Goal: Task Accomplishment & Management: Complete application form

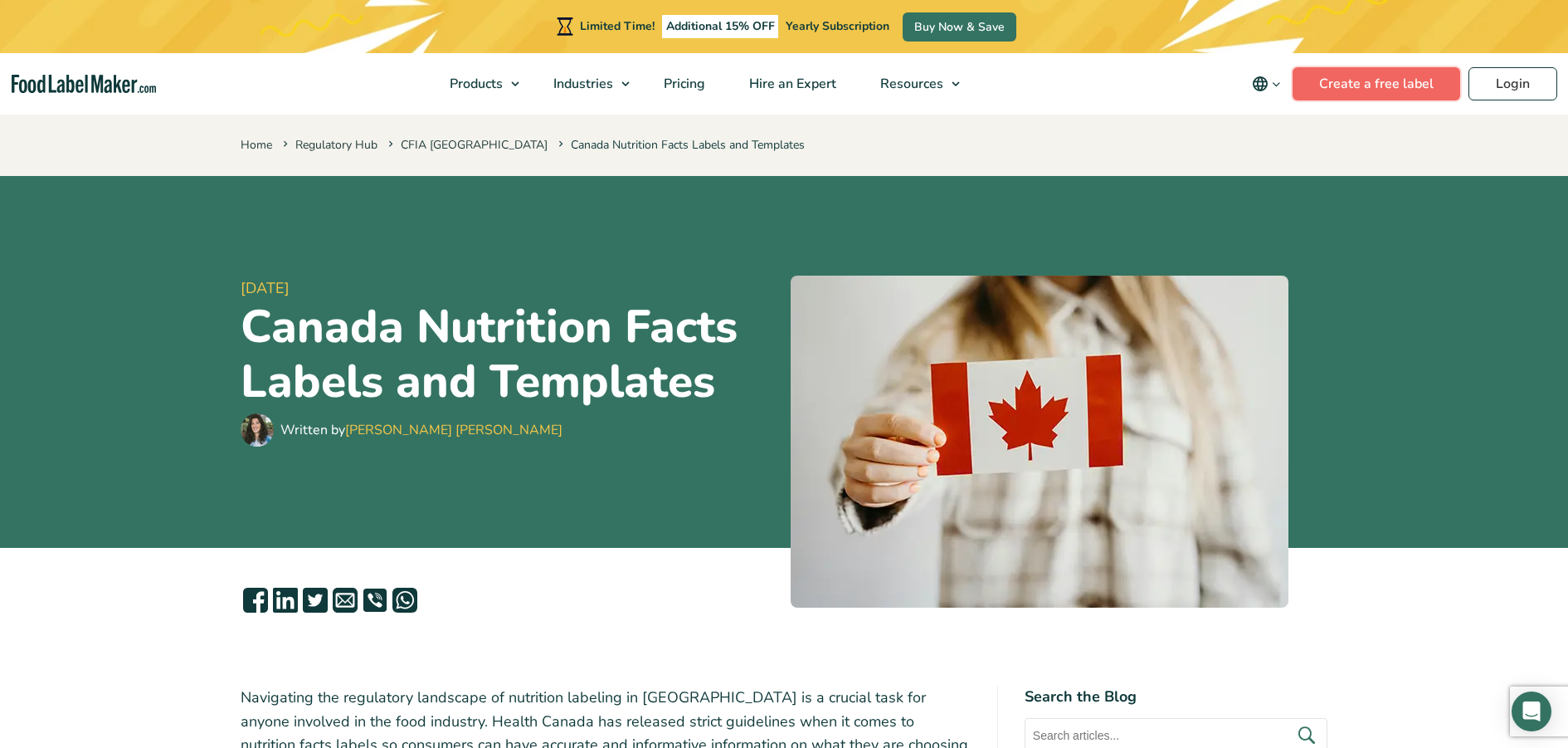
drag, startPoint x: 0, startPoint y: 0, endPoint x: 1337, endPoint y: 92, distance: 1340.2
click at [1337, 88] on link "Create a free label" at bounding box center [1376, 83] width 168 height 33
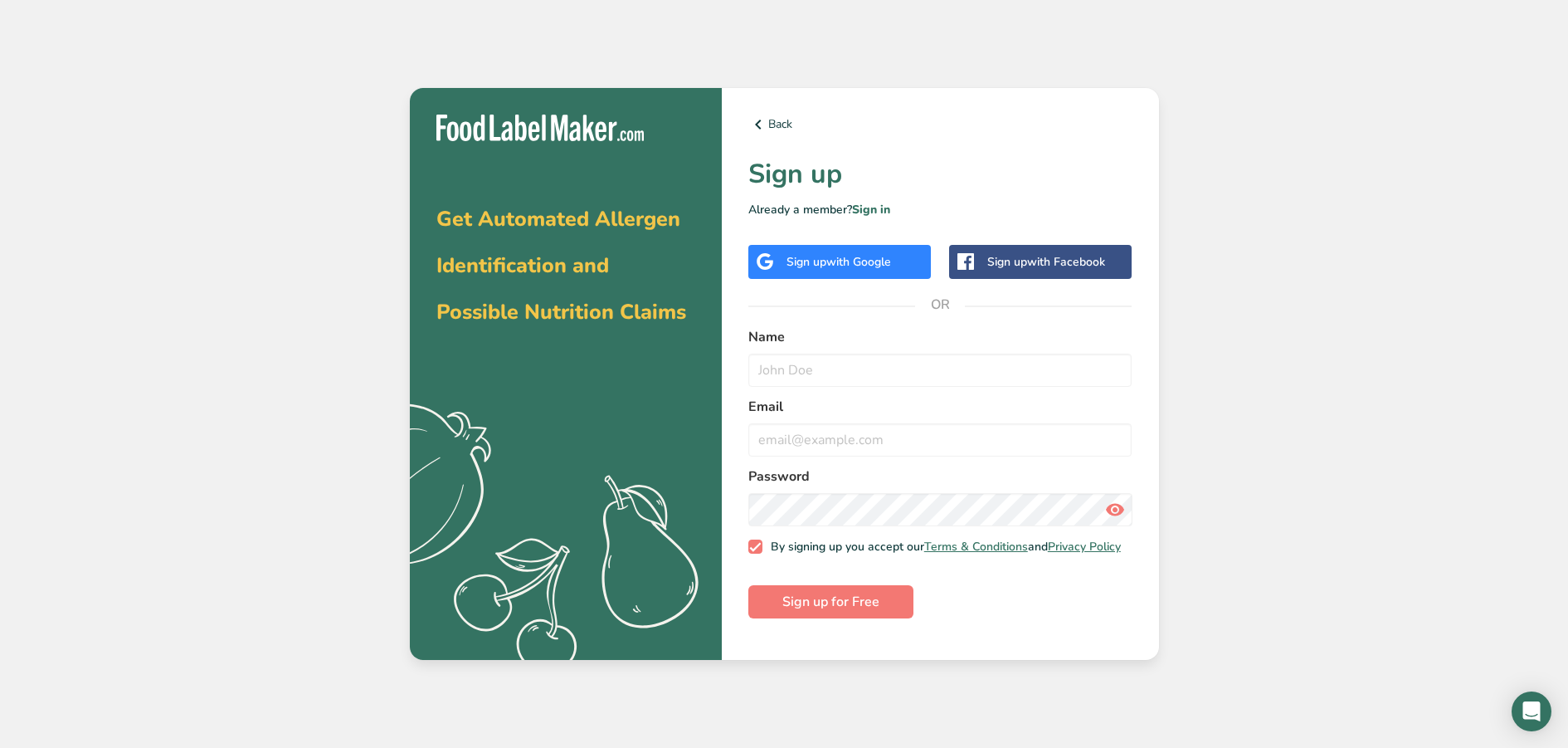
click at [850, 261] on span "with Google" at bounding box center [858, 261] width 65 height 16
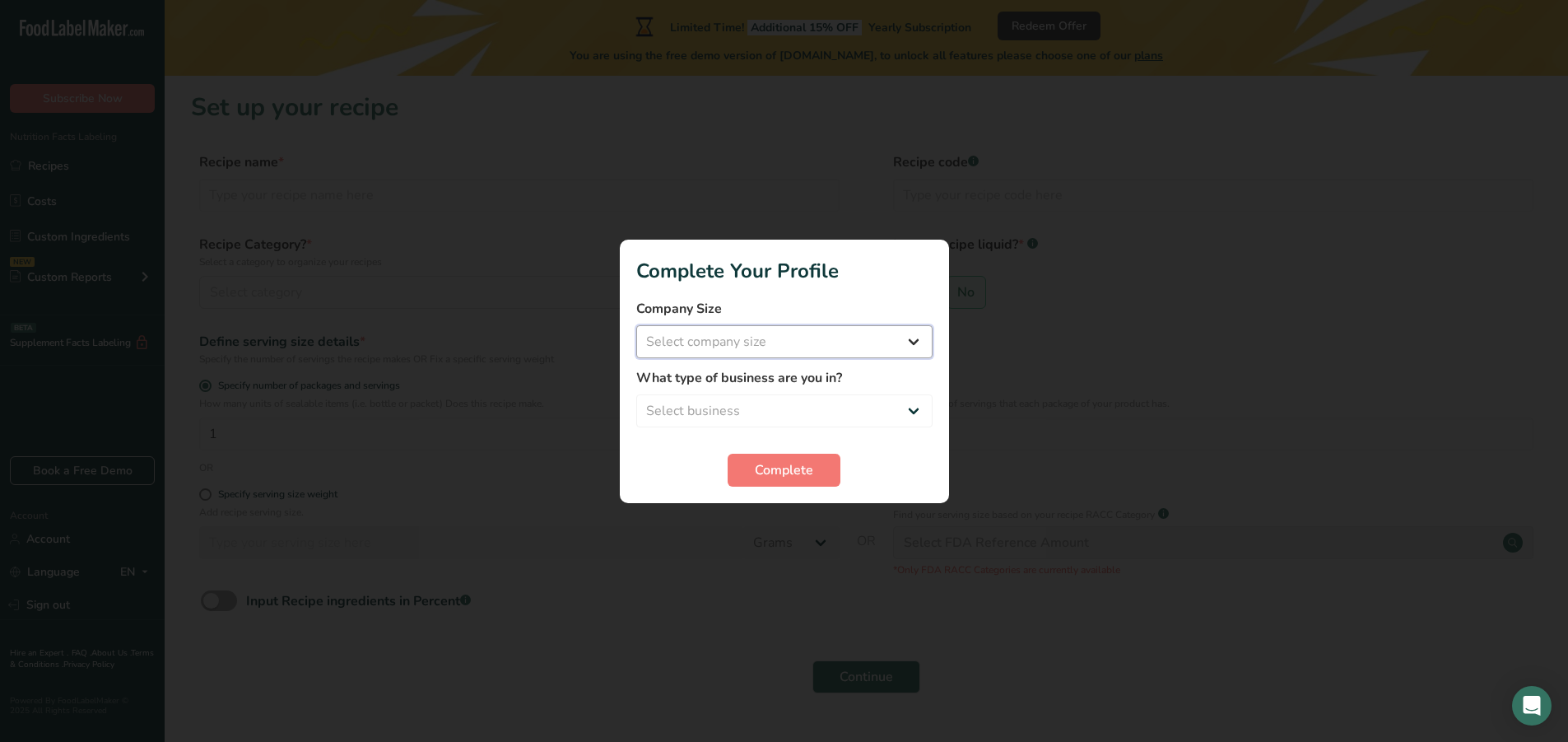
click at [747, 348] on select "Select company size Fewer than 10 Employees 10 to 50 Employees 51 to 500 Employ…" at bounding box center [784, 341] width 296 height 33
select select "1"
click at [636, 325] on select "Select company size Fewer than 10 Employees 10 to 50 Employees 51 to 500 Employ…" at bounding box center [784, 341] width 296 height 33
click at [733, 415] on select "Select business Packaged Food Manufacturer Restaurant & Cafe Bakery Meal Plans …" at bounding box center [784, 410] width 296 height 33
select select "1"
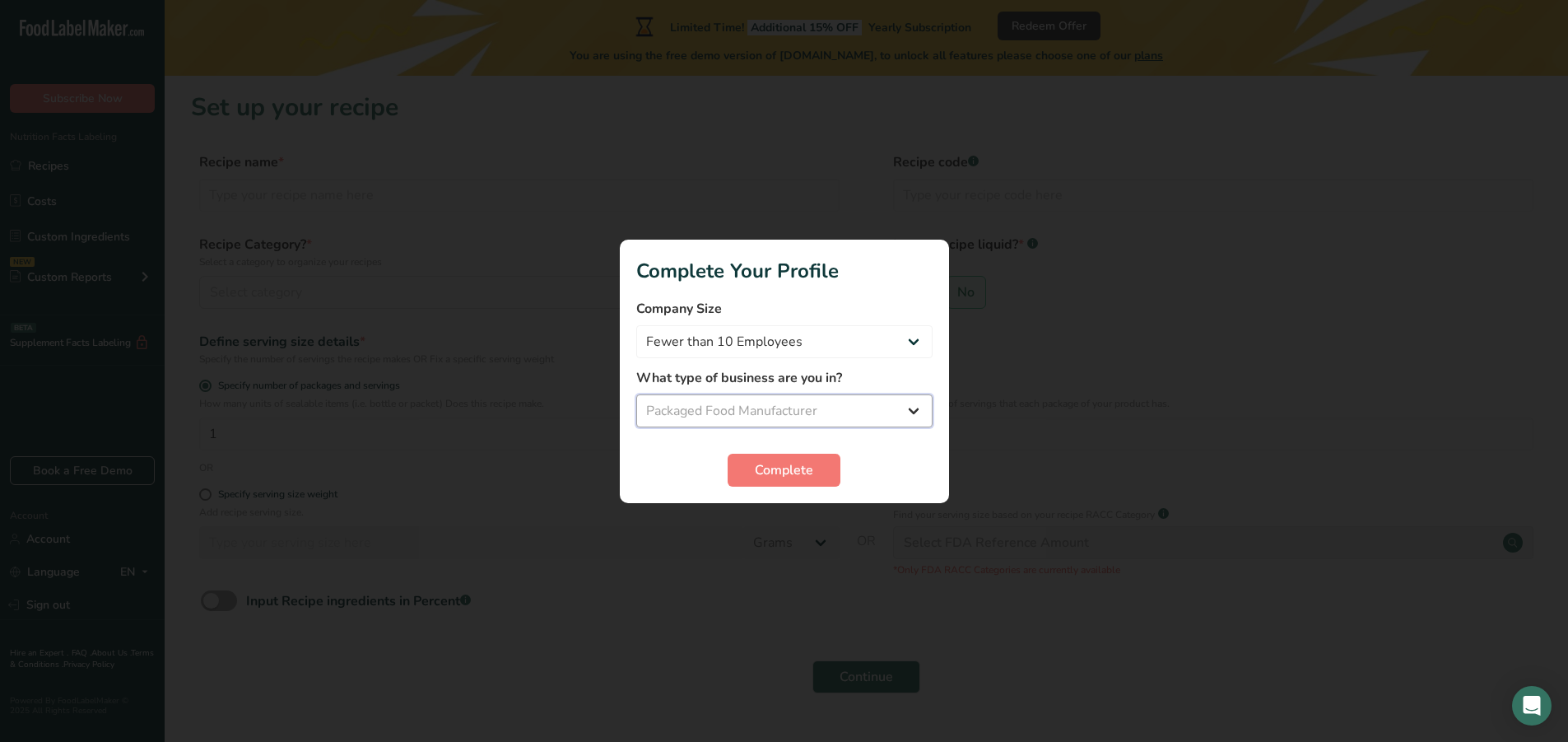
click at [636, 394] on select "Select business Packaged Food Manufacturer Restaurant & Cafe Bakery Meal Plans …" at bounding box center [784, 410] width 296 height 33
click at [752, 477] on button "Complete" at bounding box center [784, 469] width 113 height 33
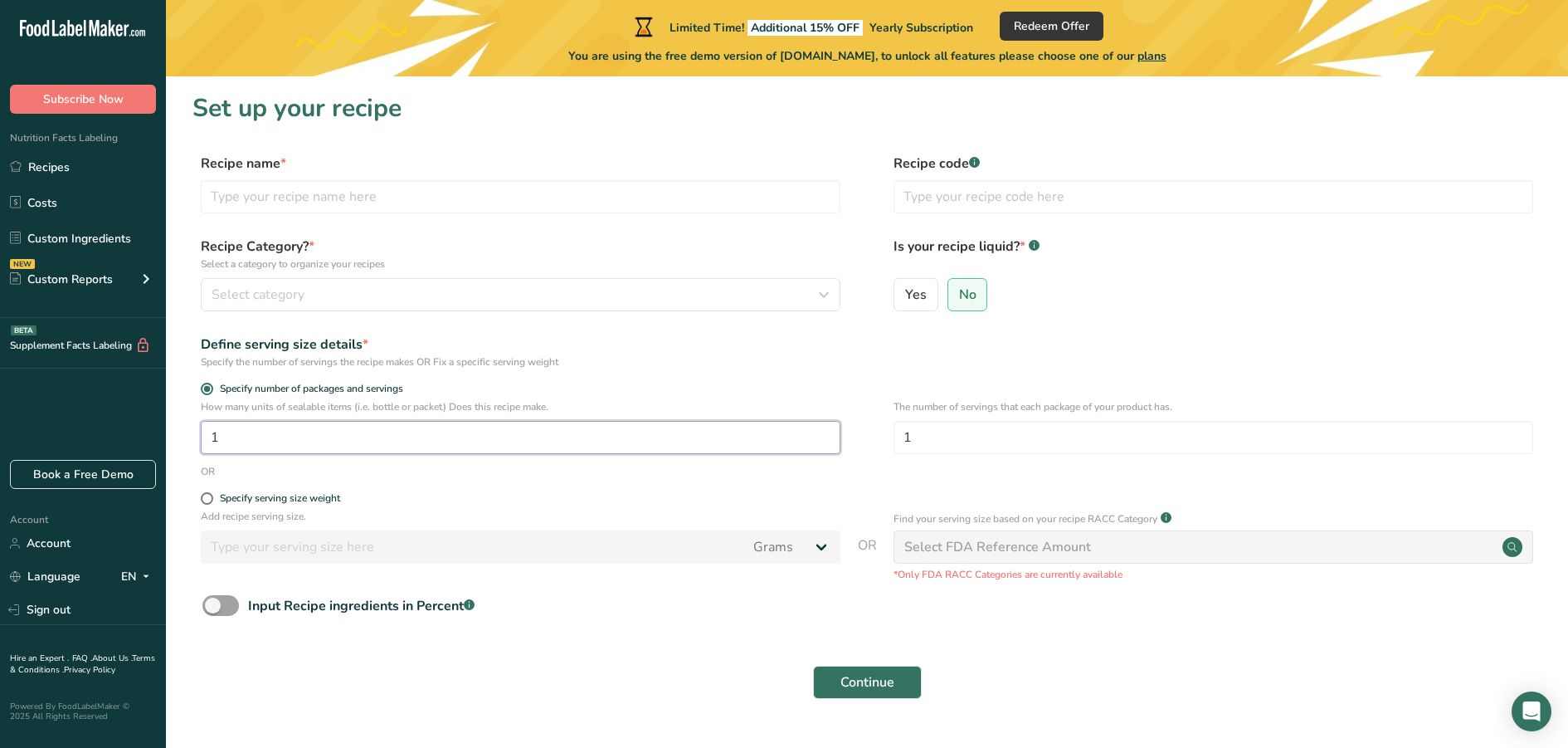
click at [308, 436] on input "1" at bounding box center [520, 437] width 640 height 33
type input "15"
click at [961, 202] on input "text" at bounding box center [1213, 196] width 640 height 33
click at [374, 206] on input "text" at bounding box center [520, 196] width 640 height 33
type input "Whey Protein Isolate Vanilla"
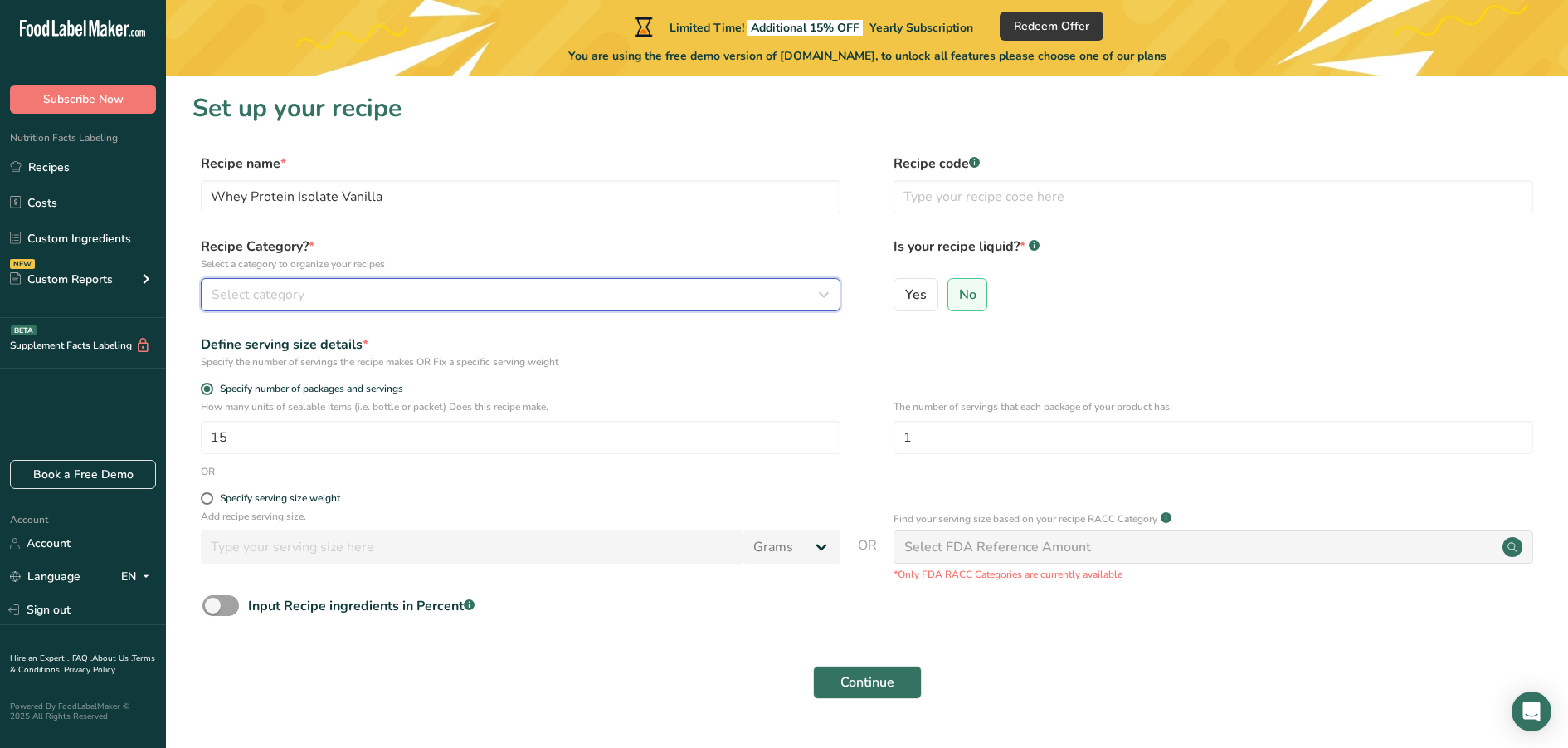
click at [293, 290] on span "Select category" at bounding box center [258, 295] width 93 height 20
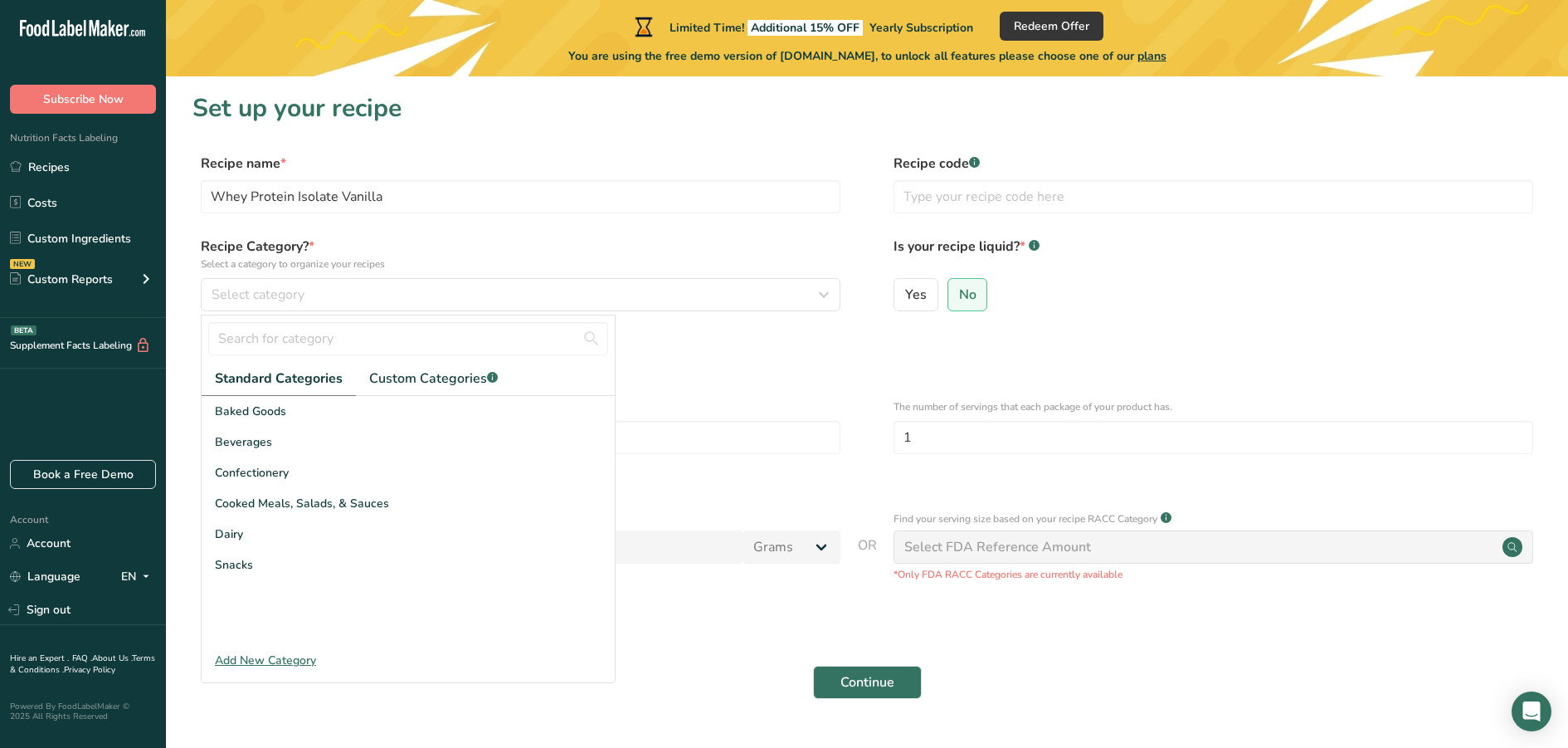
click at [274, 659] on div "Add New Category" at bounding box center [408, 660] width 413 height 18
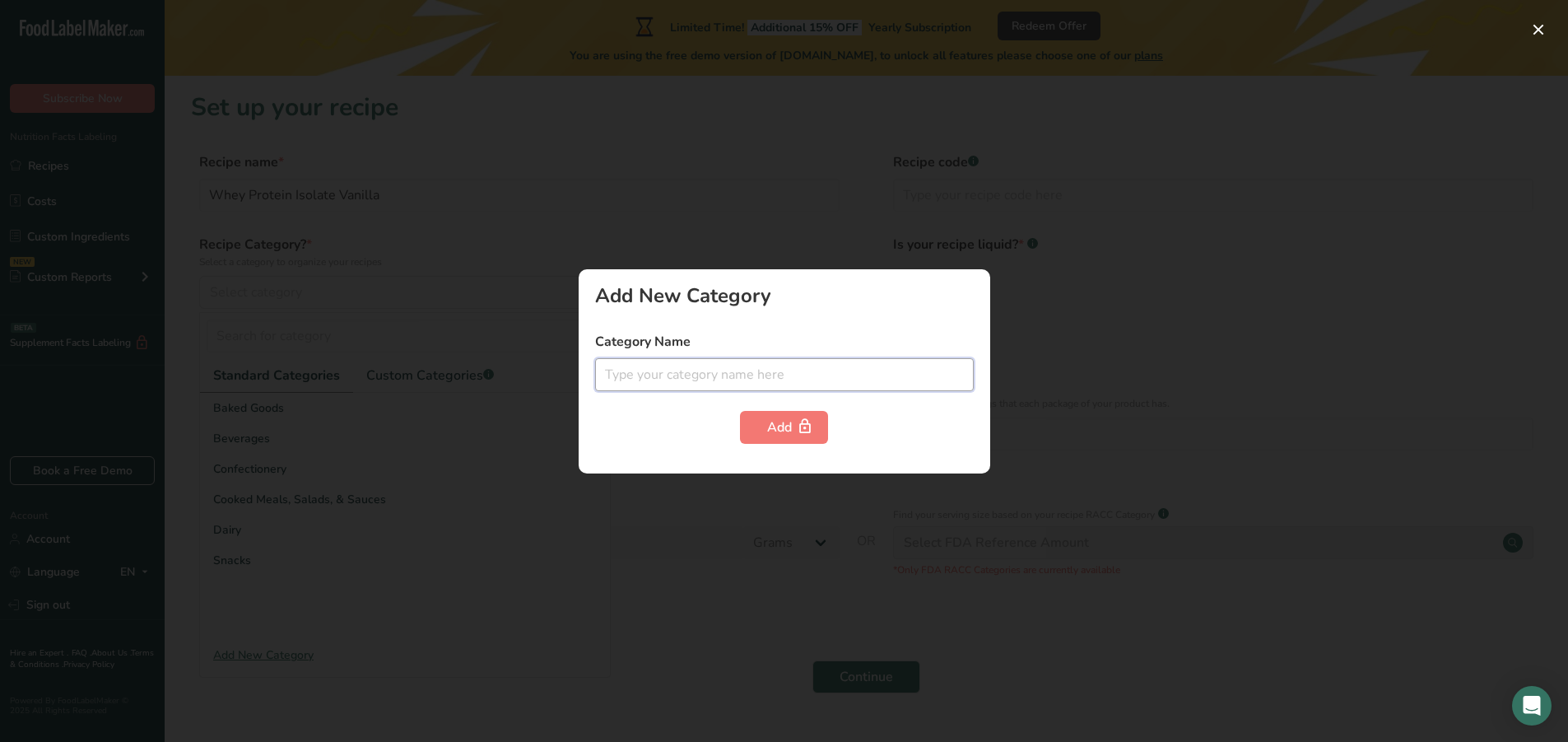
click at [646, 376] on input "text" at bounding box center [784, 374] width 379 height 33
type input "Supplements"
click at [831, 375] on input "Supplements" at bounding box center [784, 374] width 379 height 33
click at [677, 370] on input "Supplements" at bounding box center [784, 374] width 379 height 33
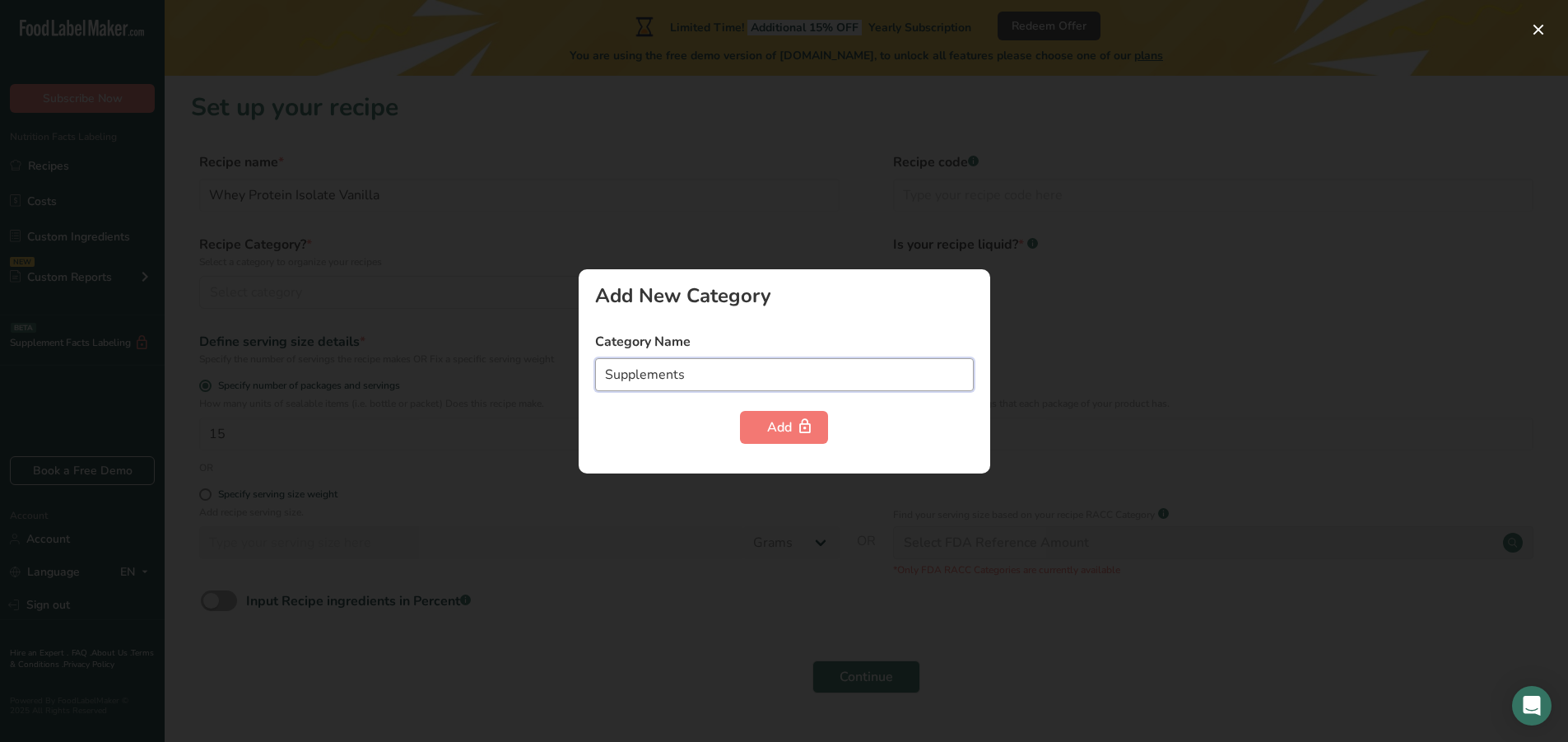
click at [677, 370] on input "Supplements" at bounding box center [784, 374] width 379 height 33
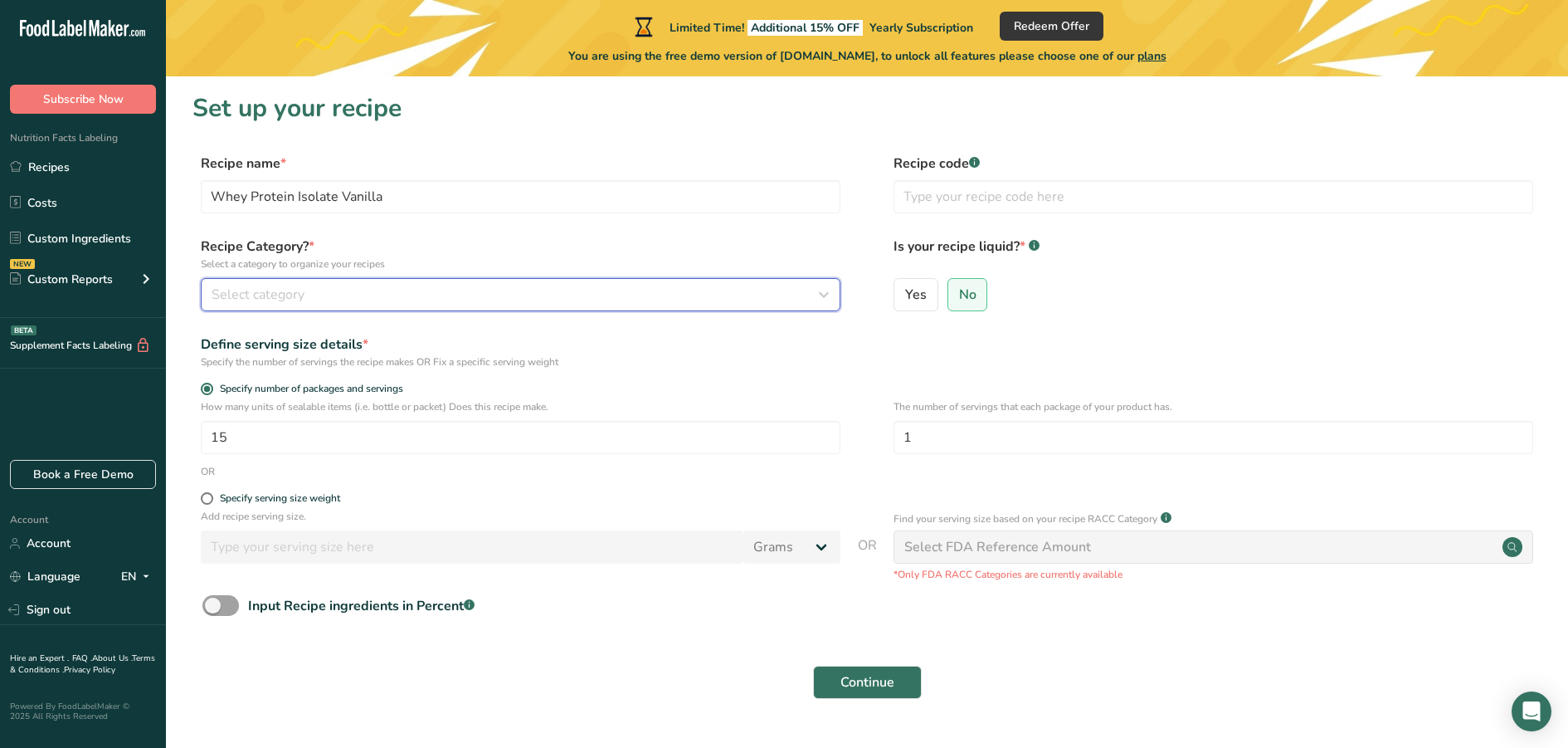
click at [367, 297] on div "Select category" at bounding box center [515, 295] width 608 height 20
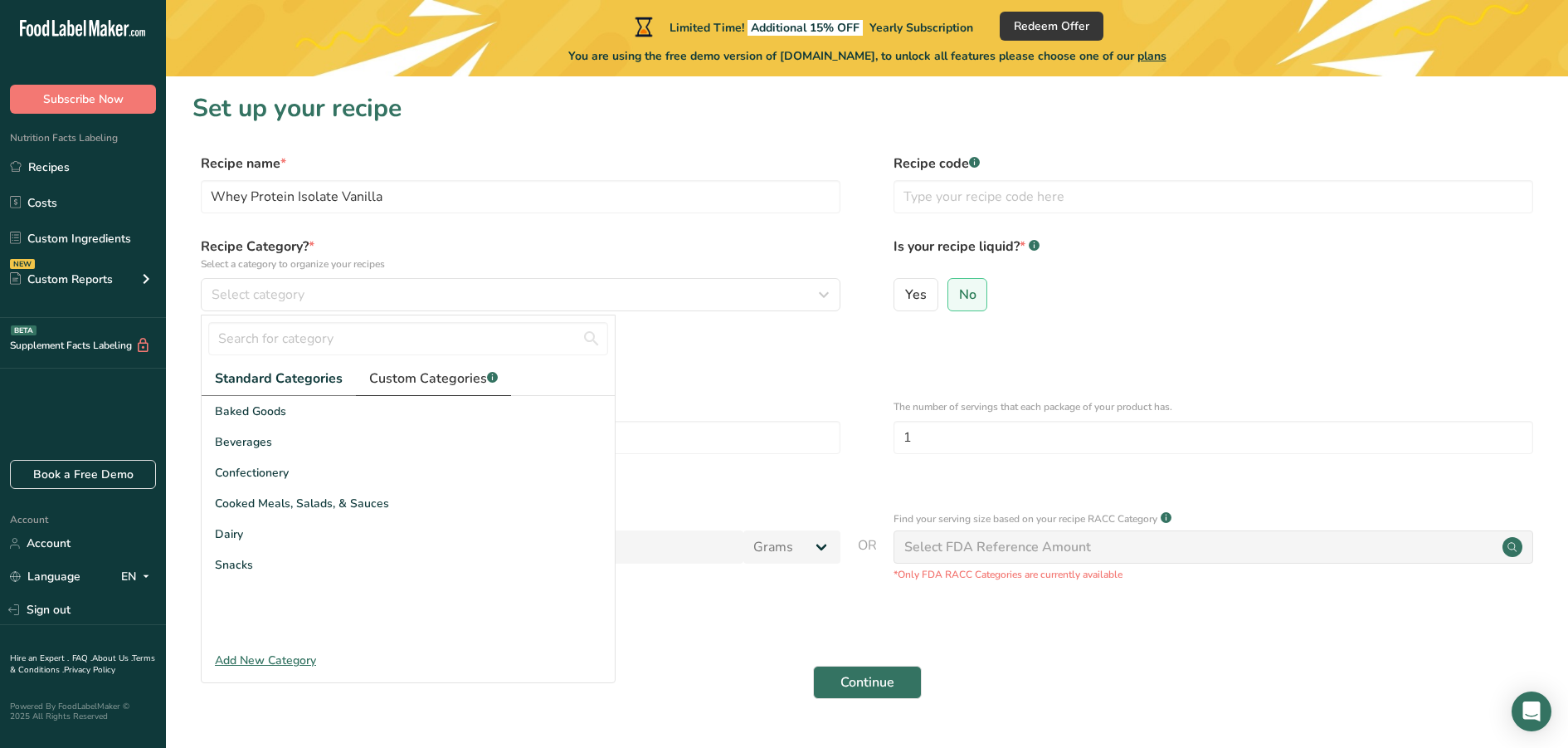
click at [432, 372] on span "Custom Categories .a-a{fill:#347362;}.b-a{fill:#fff;}" at bounding box center [433, 379] width 129 height 20
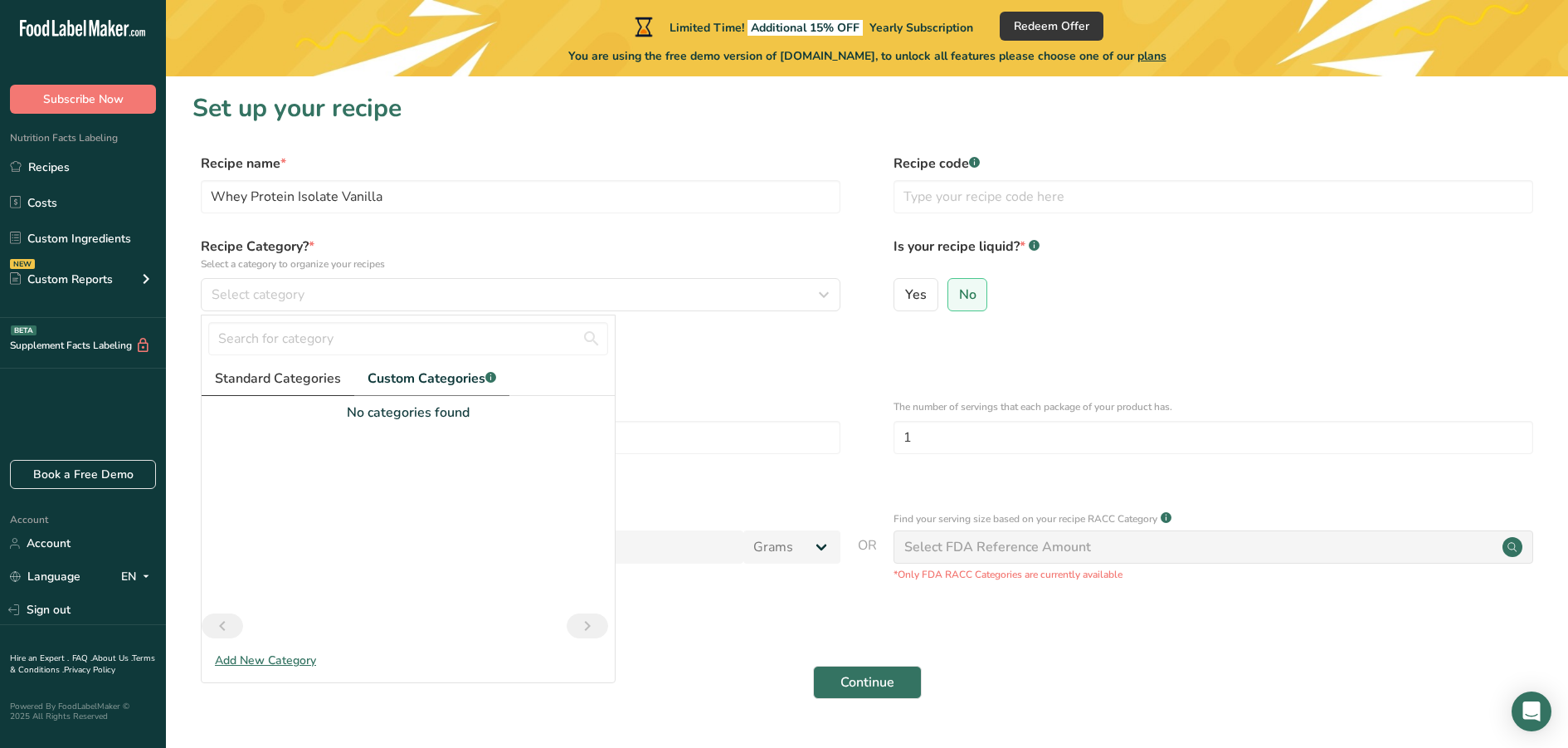
click at [289, 371] on span "Standard Categories" at bounding box center [278, 379] width 126 height 20
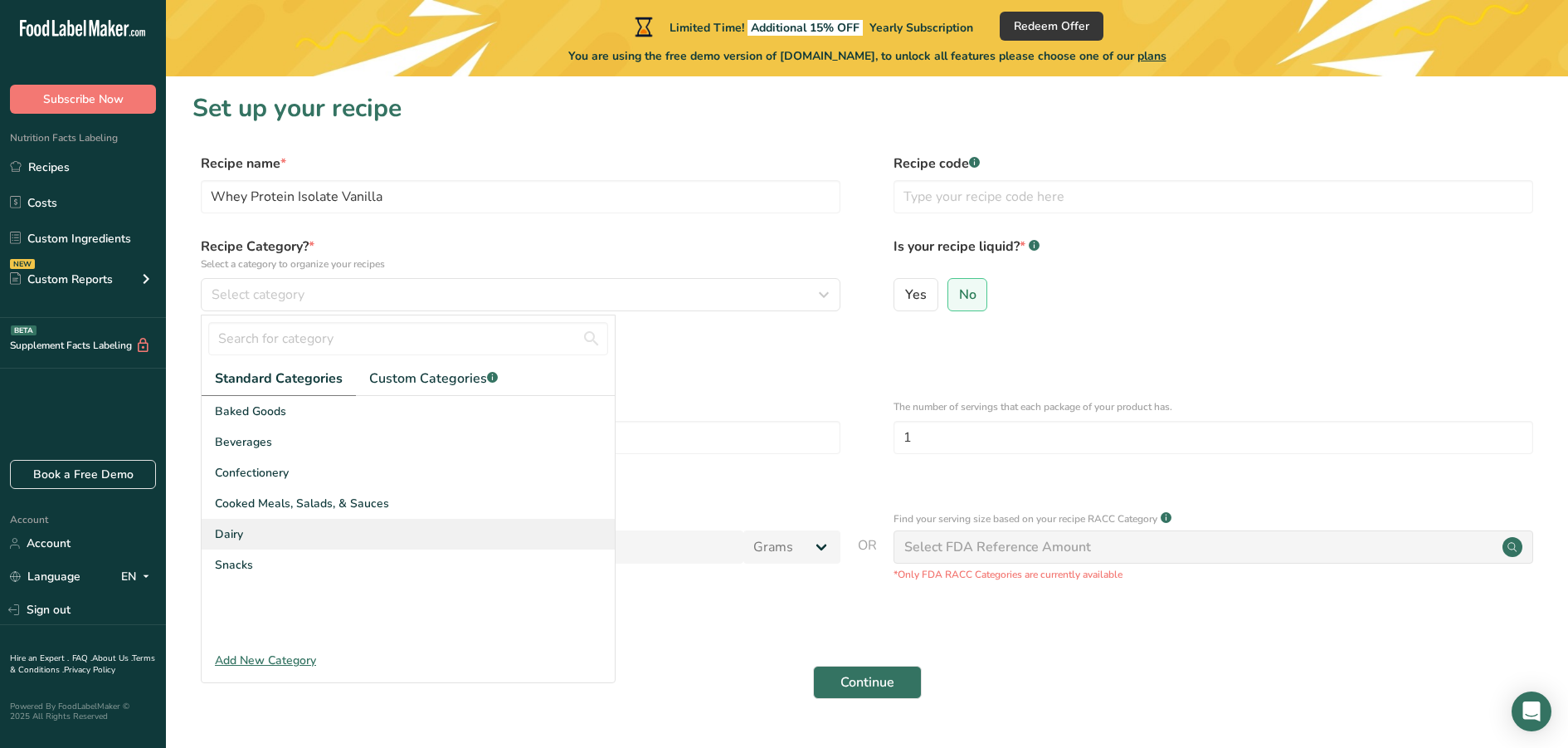
click at [254, 531] on div "Dairy" at bounding box center [408, 534] width 413 height 30
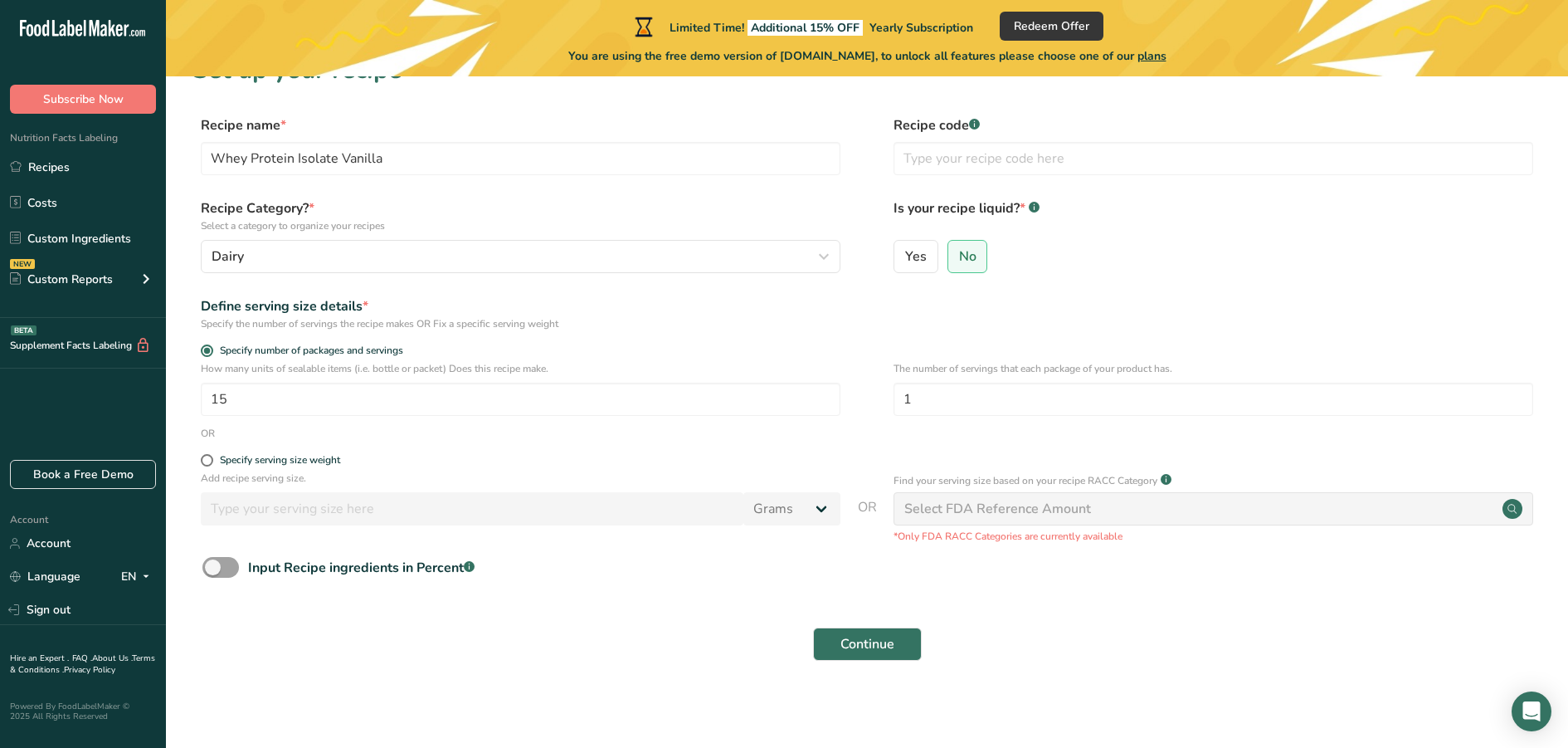
scroll to position [40, 0]
click at [981, 504] on div "Select FDA Reference Amount" at bounding box center [997, 507] width 186 height 20
click at [204, 460] on span at bounding box center [207, 457] width 13 height 13
click at [204, 460] on input "Specify serving size weight" at bounding box center [206, 457] width 11 height 11
radio input "true"
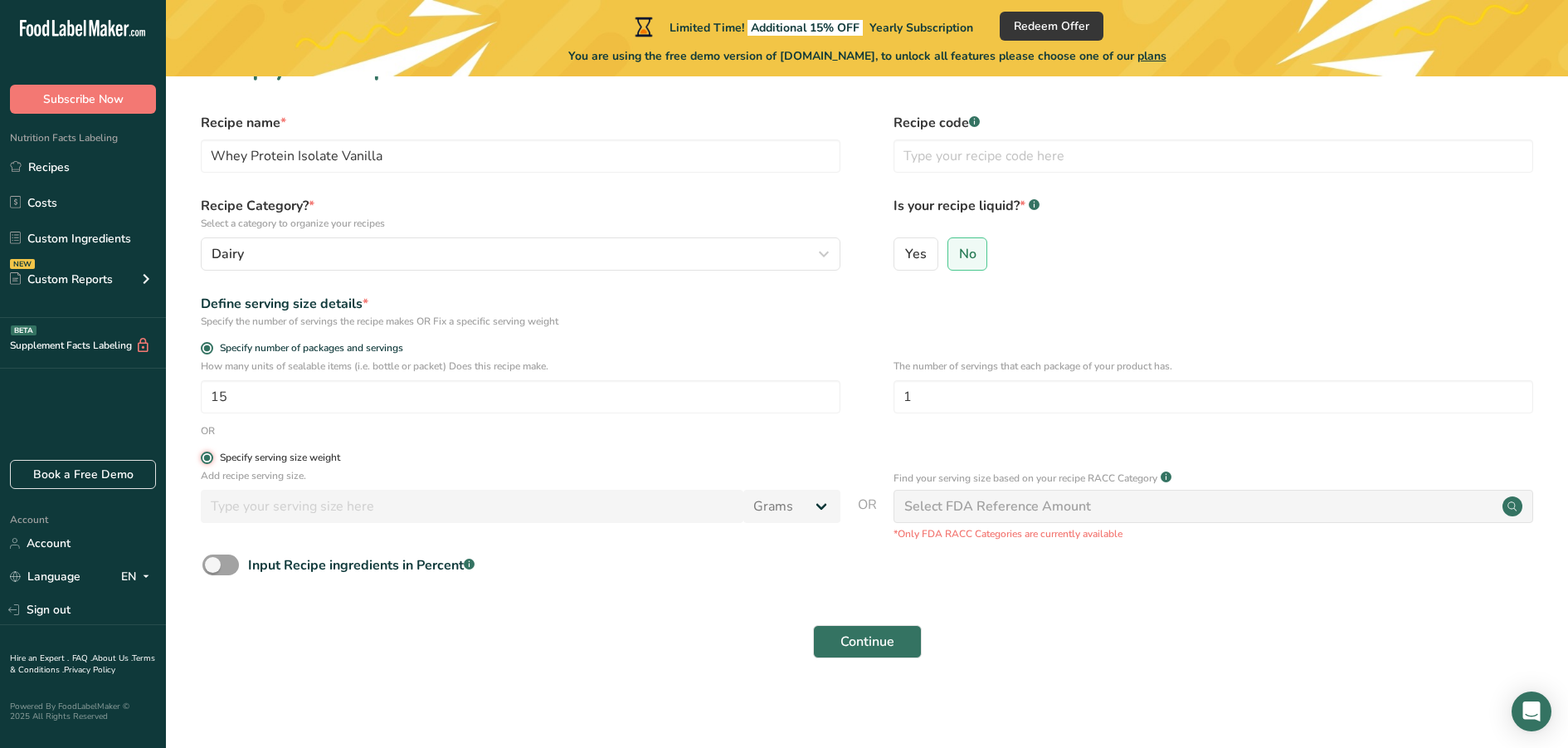
radio input "false"
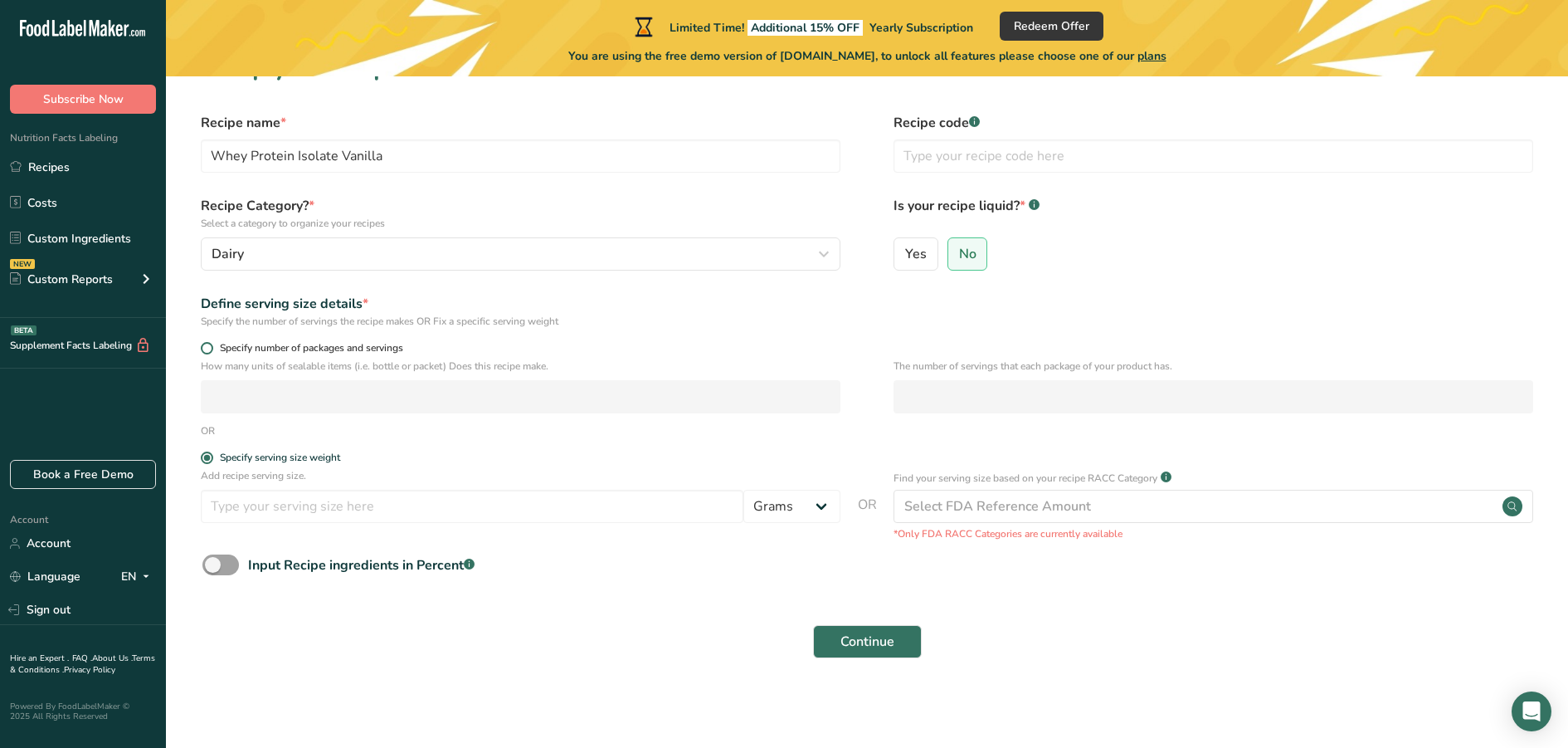
click at [203, 342] on span at bounding box center [207, 347] width 13 height 13
click at [203, 342] on input "Specify number of packages and servings" at bounding box center [206, 347] width 11 height 11
radio input "true"
radio input "false"
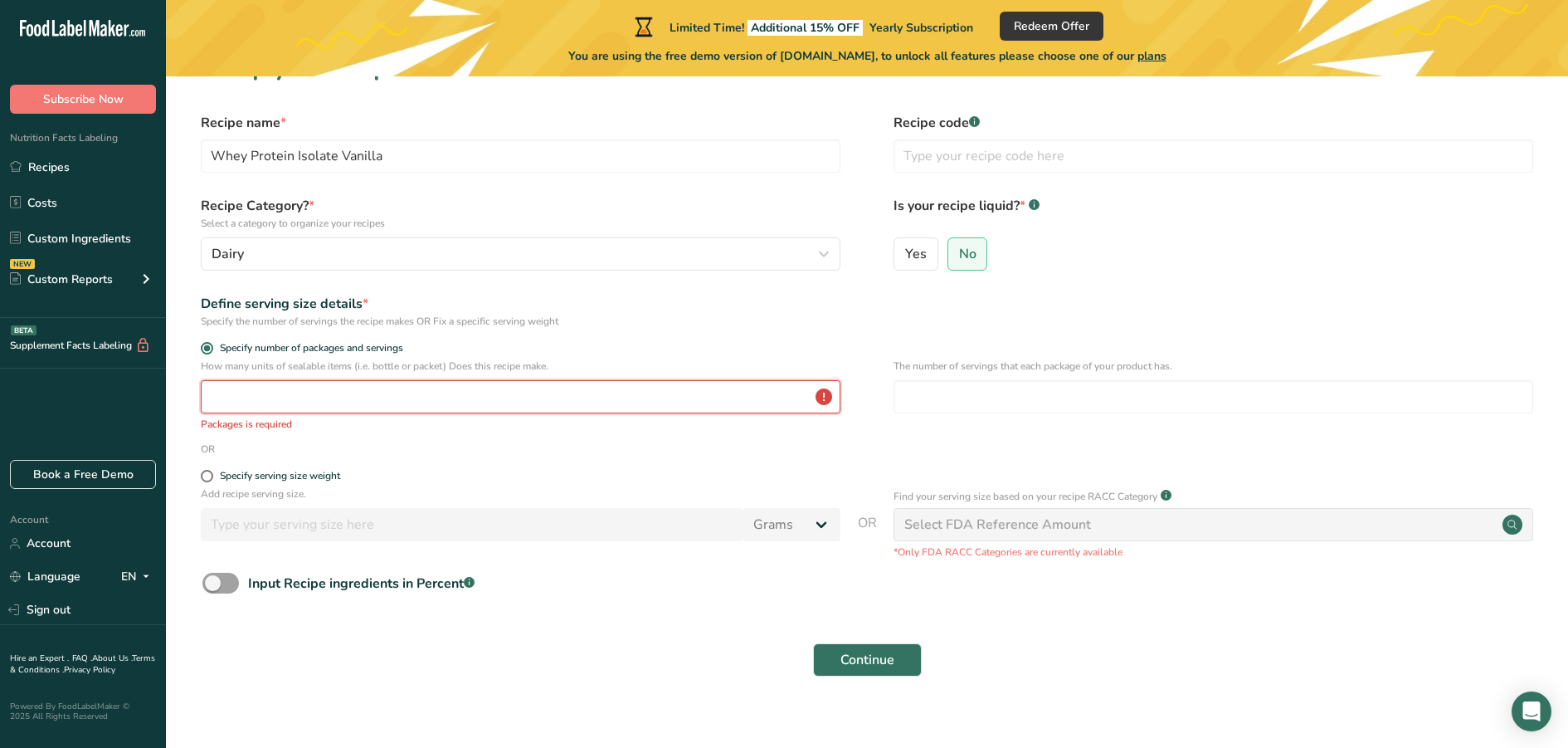
click at [307, 395] on input "number" at bounding box center [520, 396] width 640 height 33
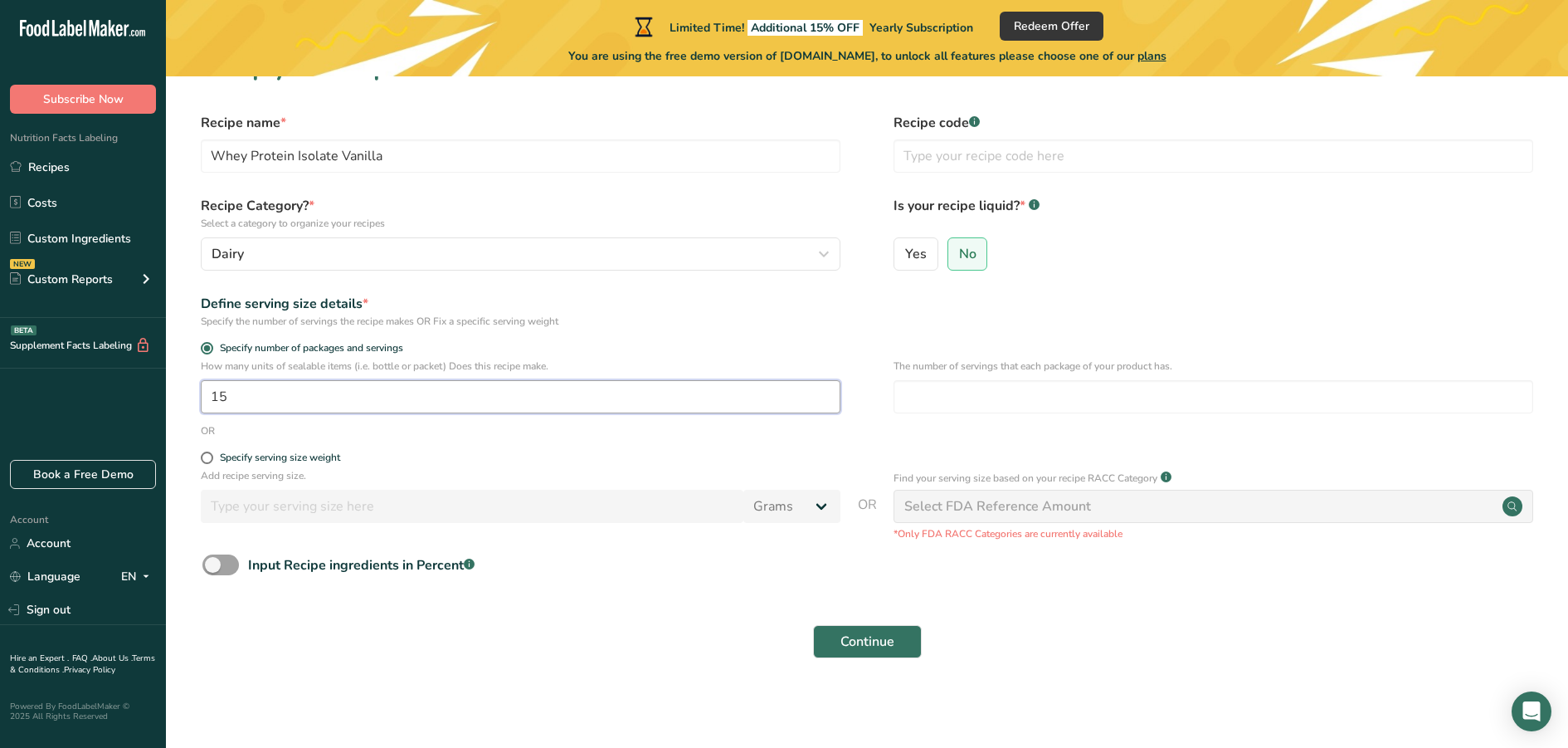
type input "15"
type input "1"
click at [879, 643] on span "Continue" at bounding box center [867, 642] width 54 height 20
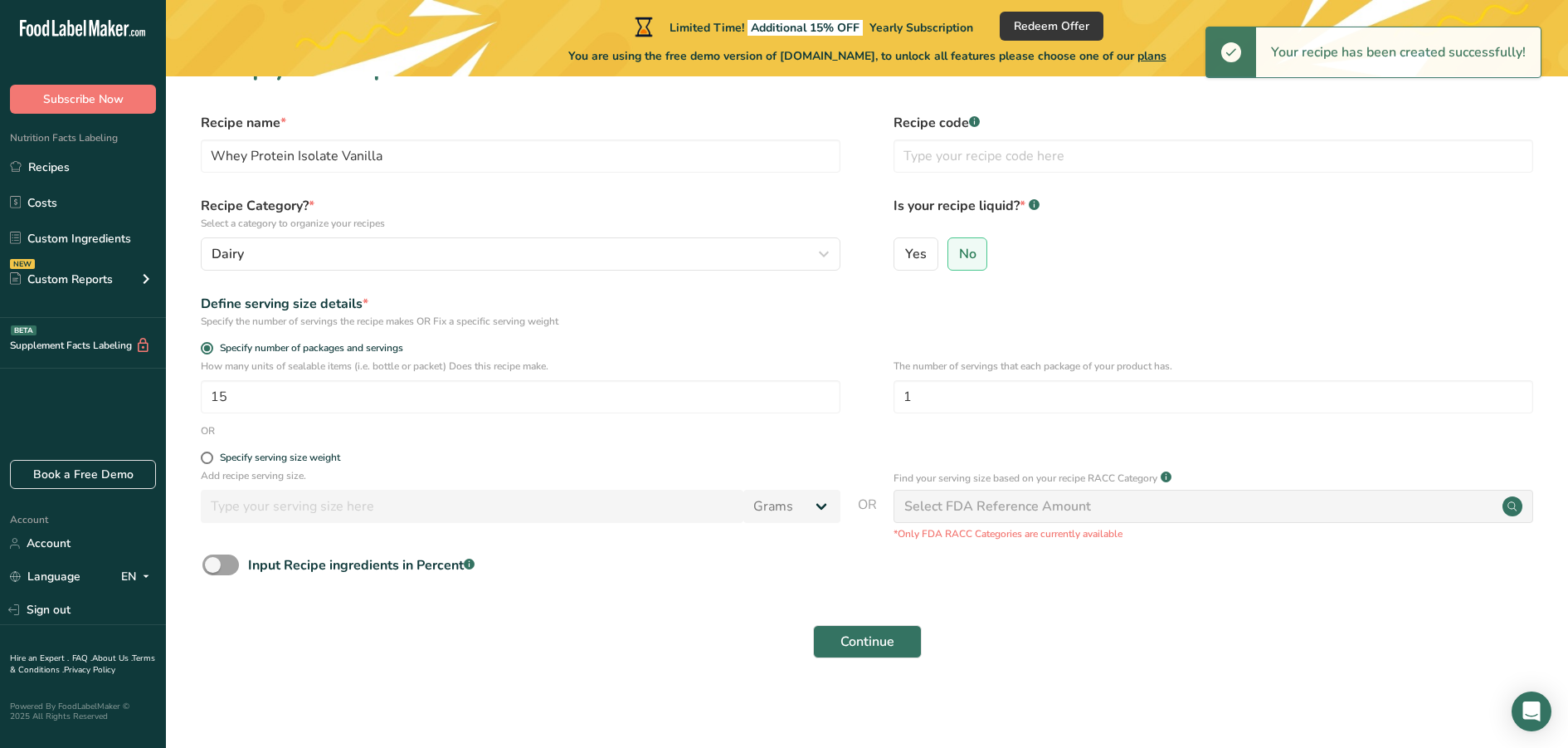
click at [1033, 503] on div "Select FDA Reference Amount" at bounding box center [997, 507] width 186 height 20
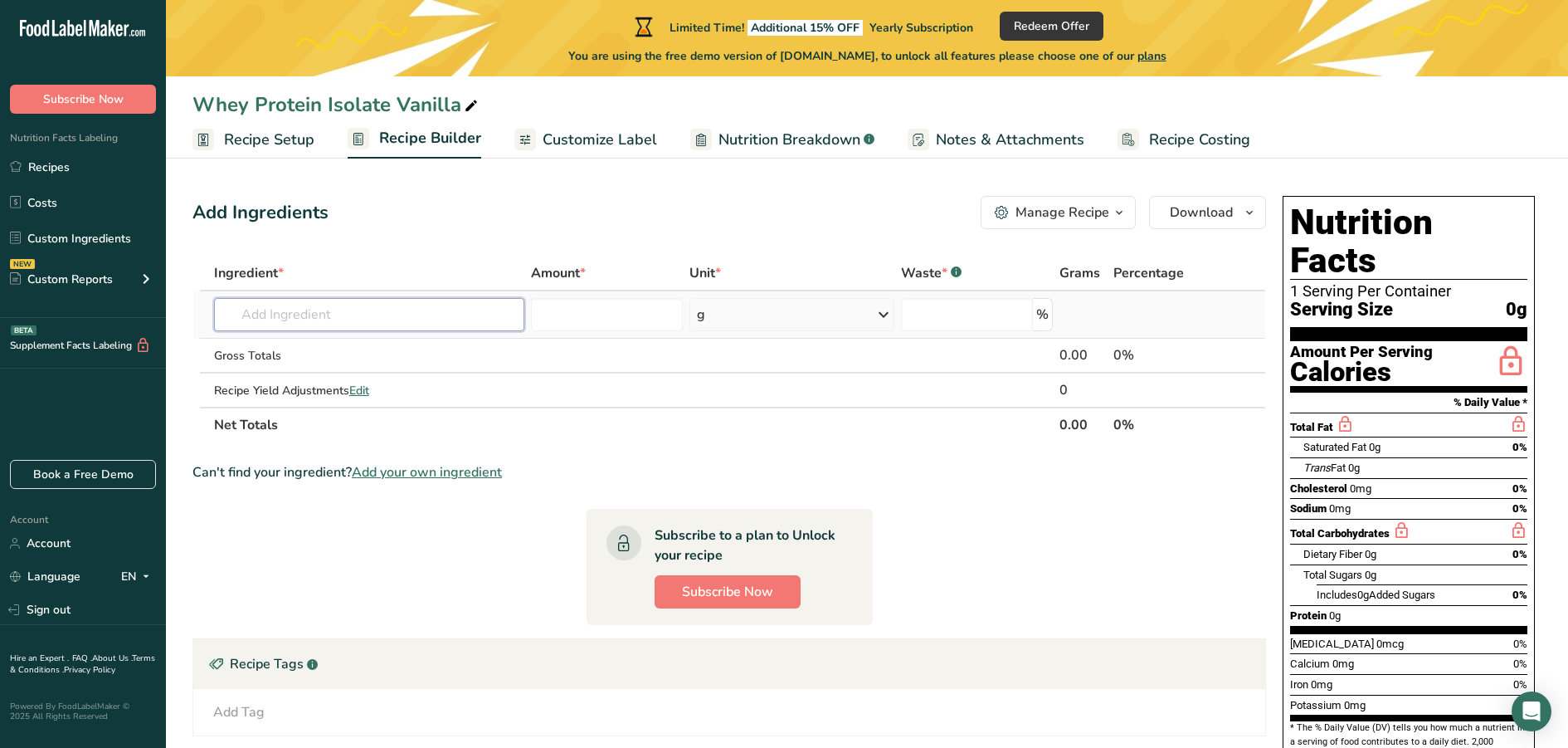
click at [368, 299] on input "text" at bounding box center [369, 314] width 310 height 33
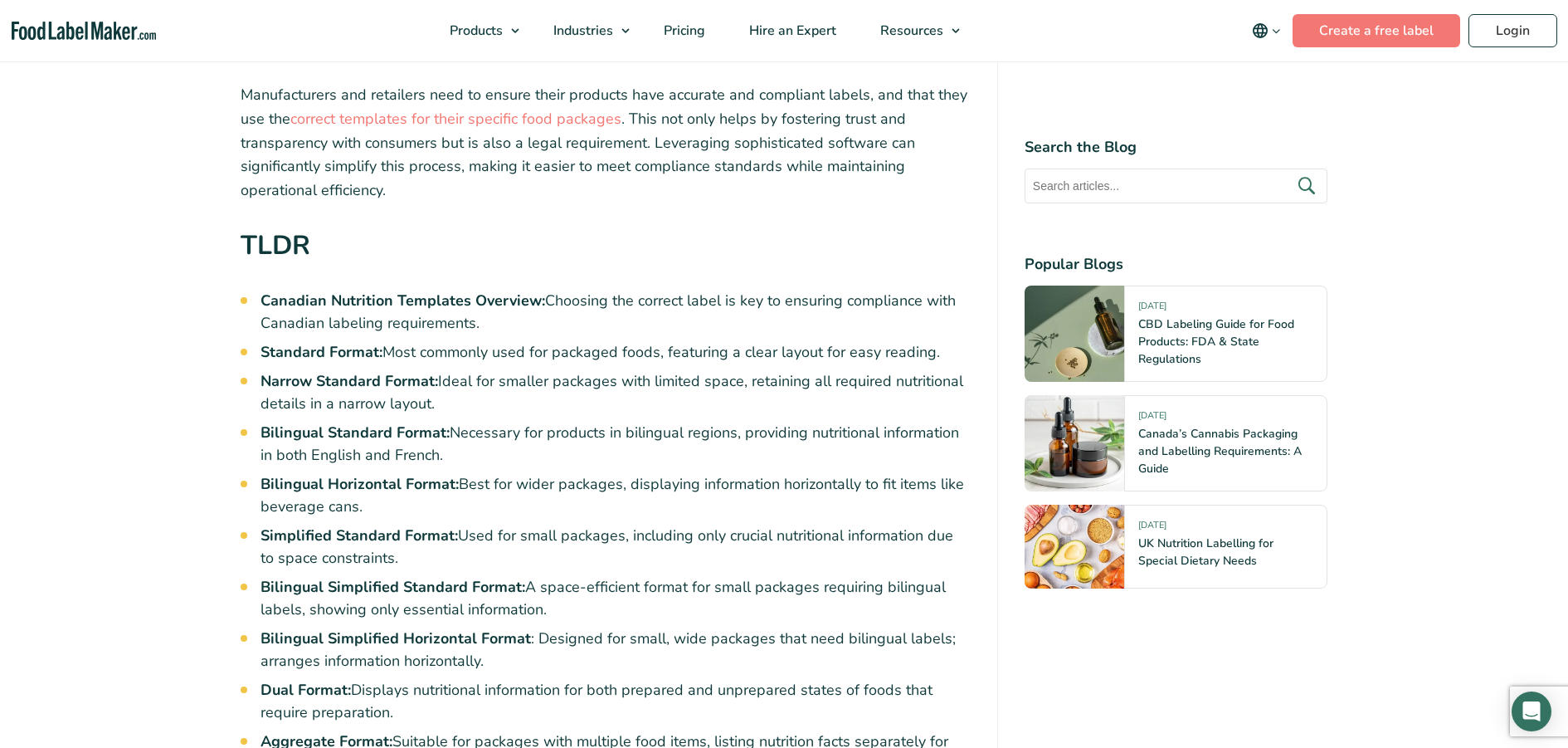
scroll to position [498, 0]
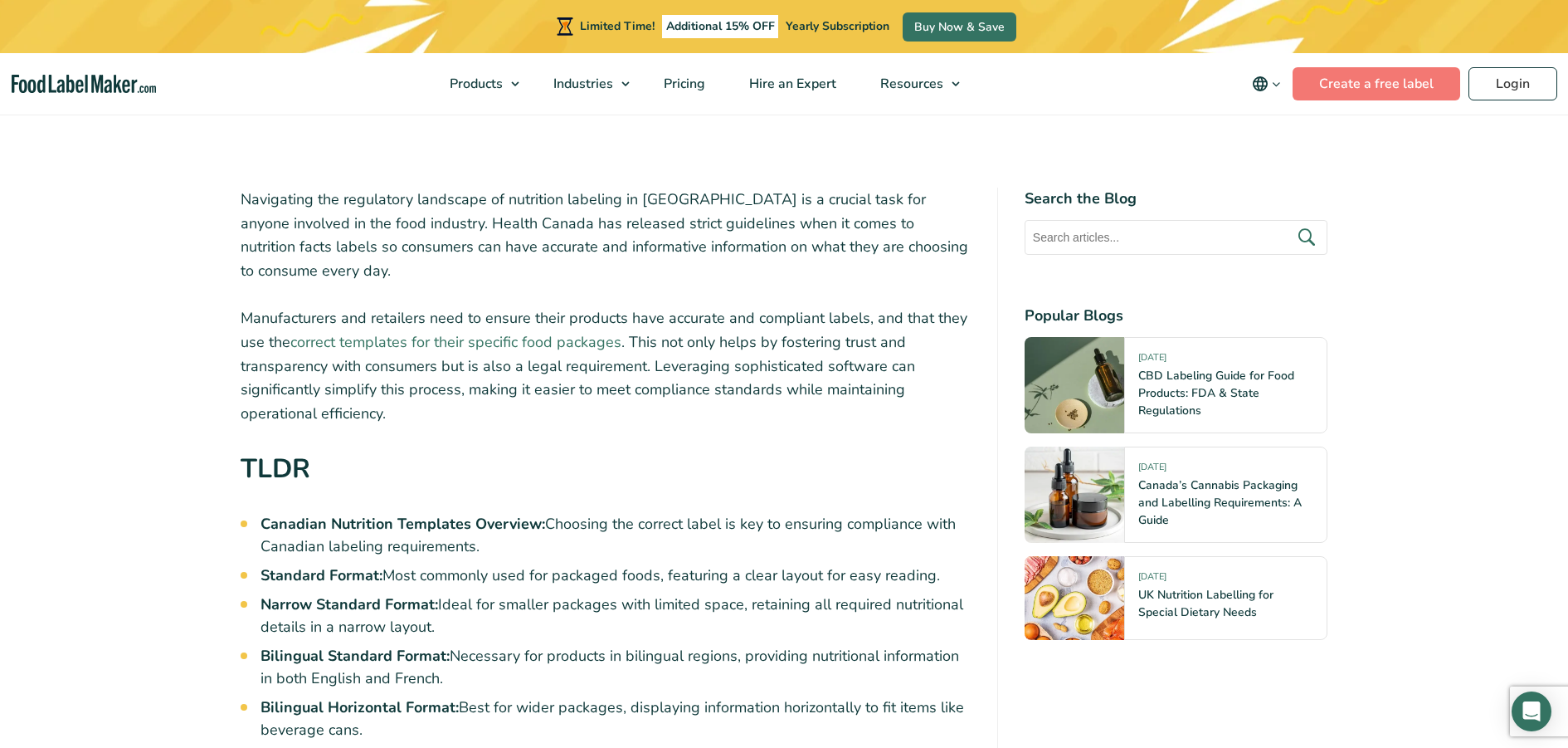
click at [341, 332] on link "correct templates for their specific food packages" at bounding box center [455, 342] width 331 height 20
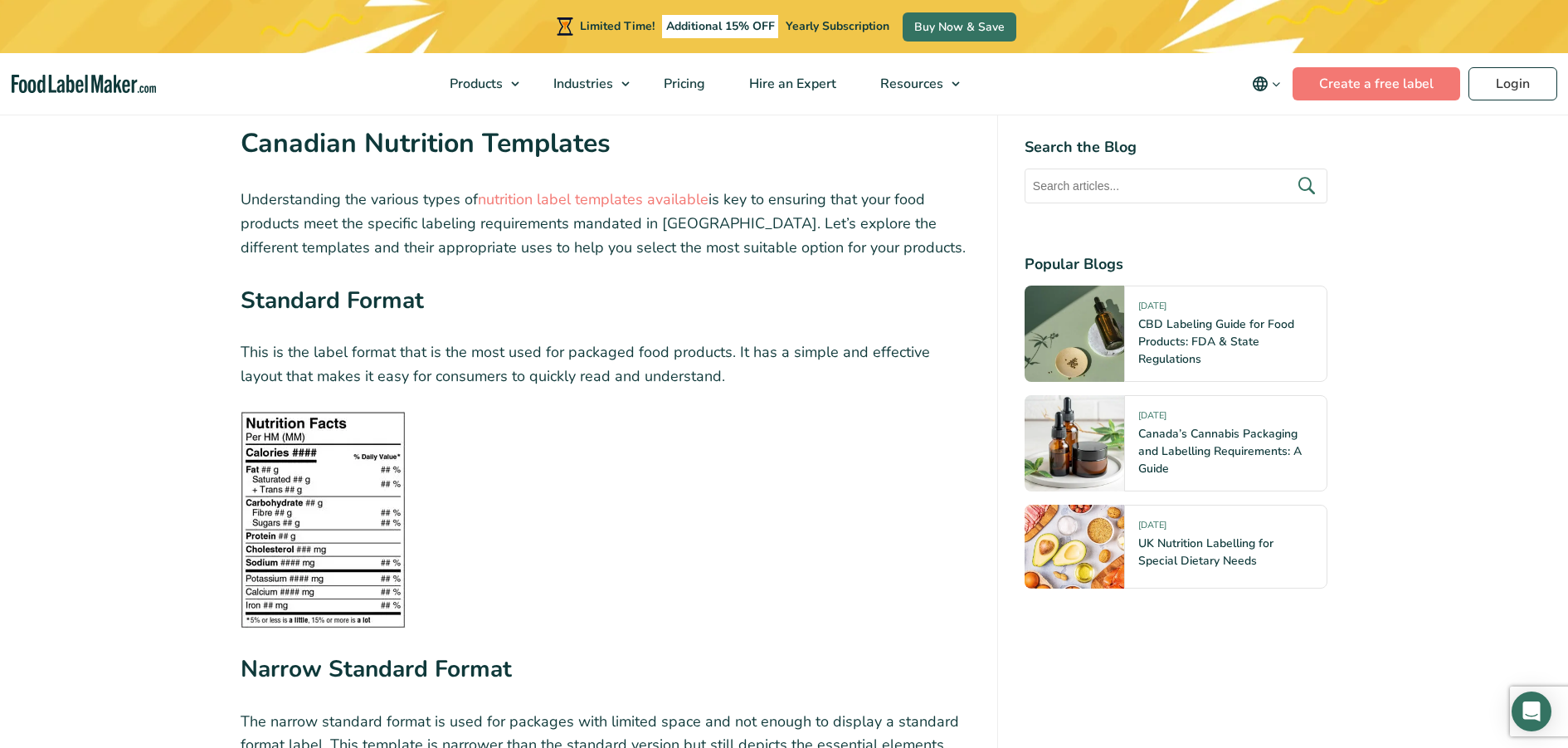
scroll to position [2075, 0]
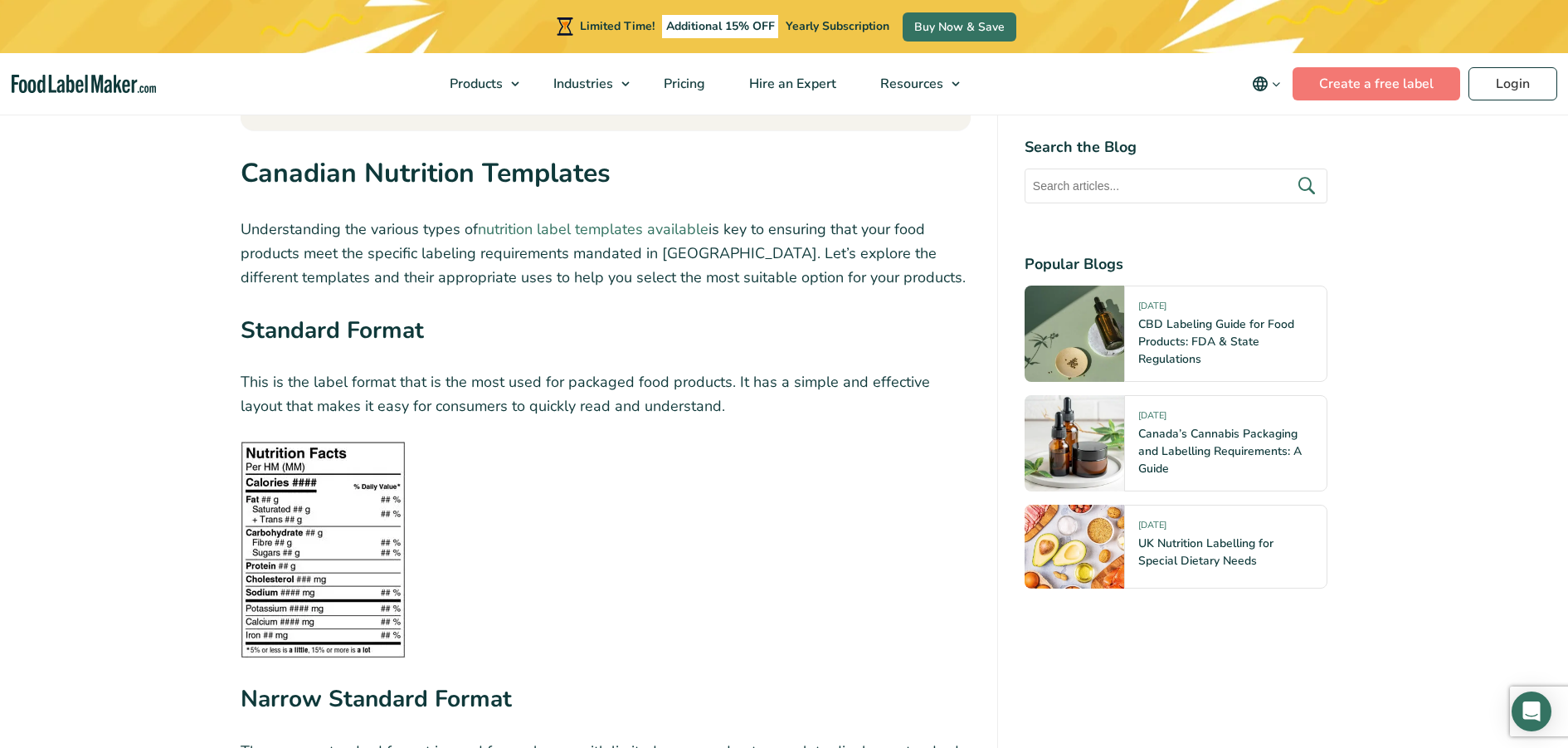
click at [604, 219] on link "nutrition label templates available" at bounding box center [593, 229] width 231 height 20
click at [538, 219] on link "nutrition label templates available" at bounding box center [593, 229] width 231 height 20
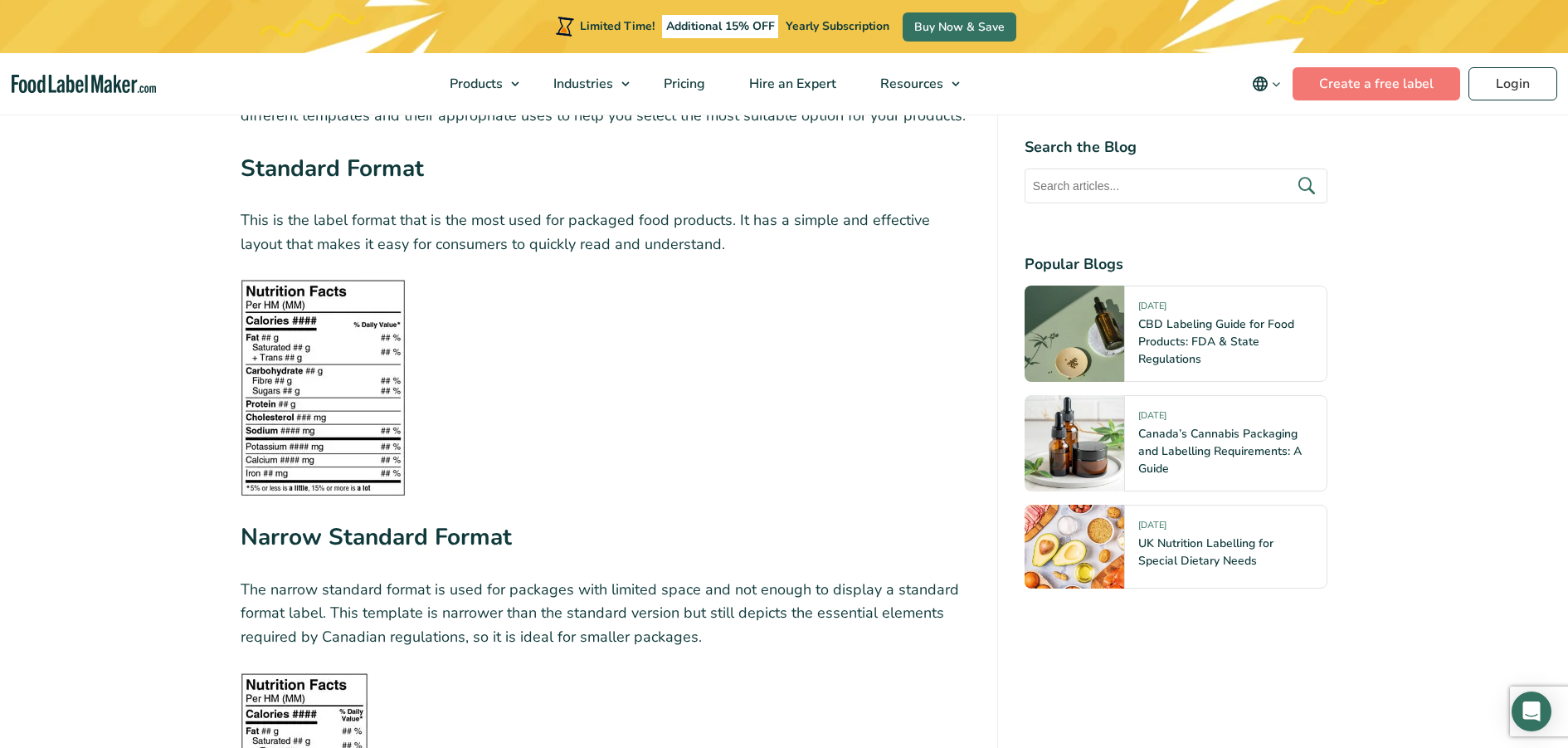
scroll to position [2241, 0]
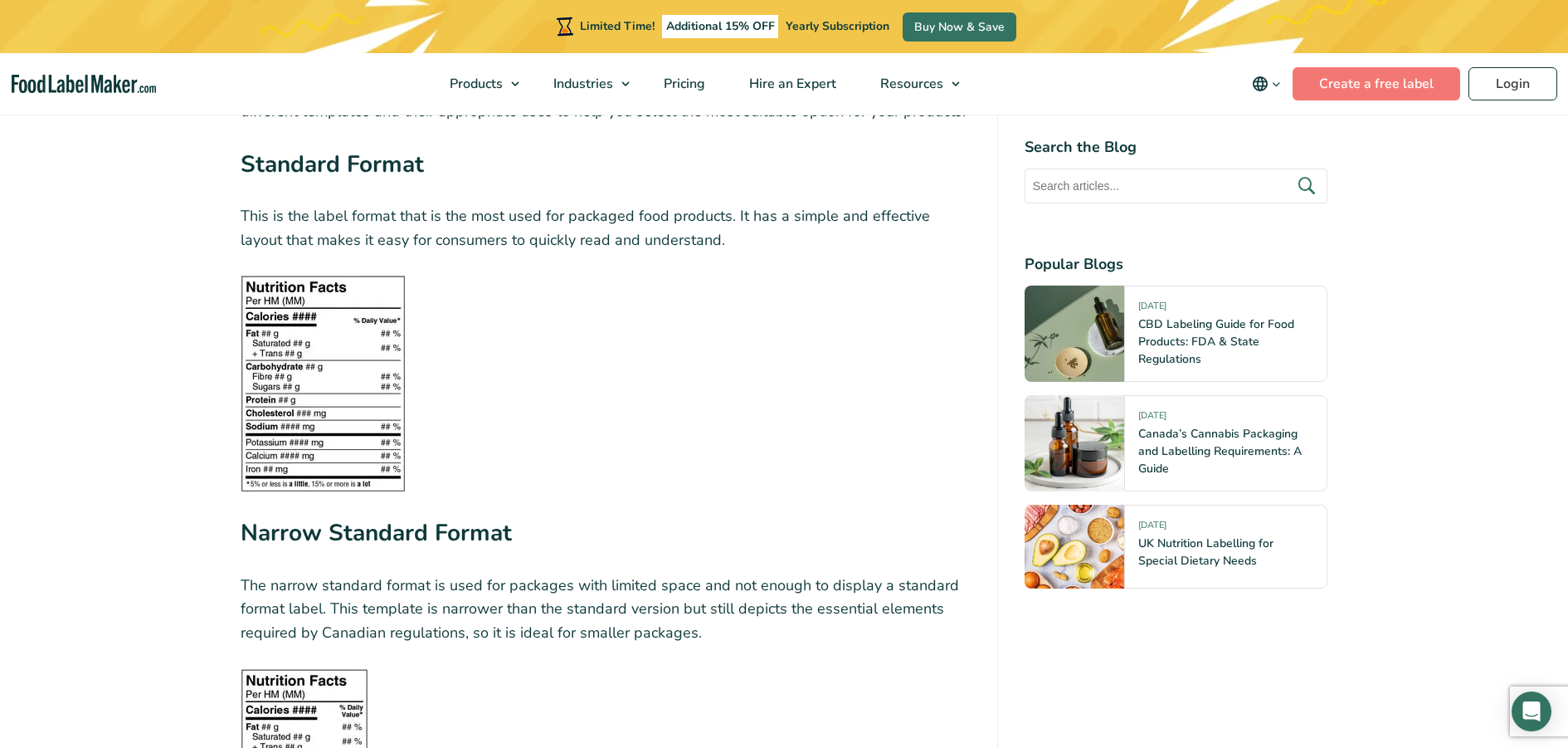
click at [286, 321] on img at bounding box center [323, 384] width 165 height 218
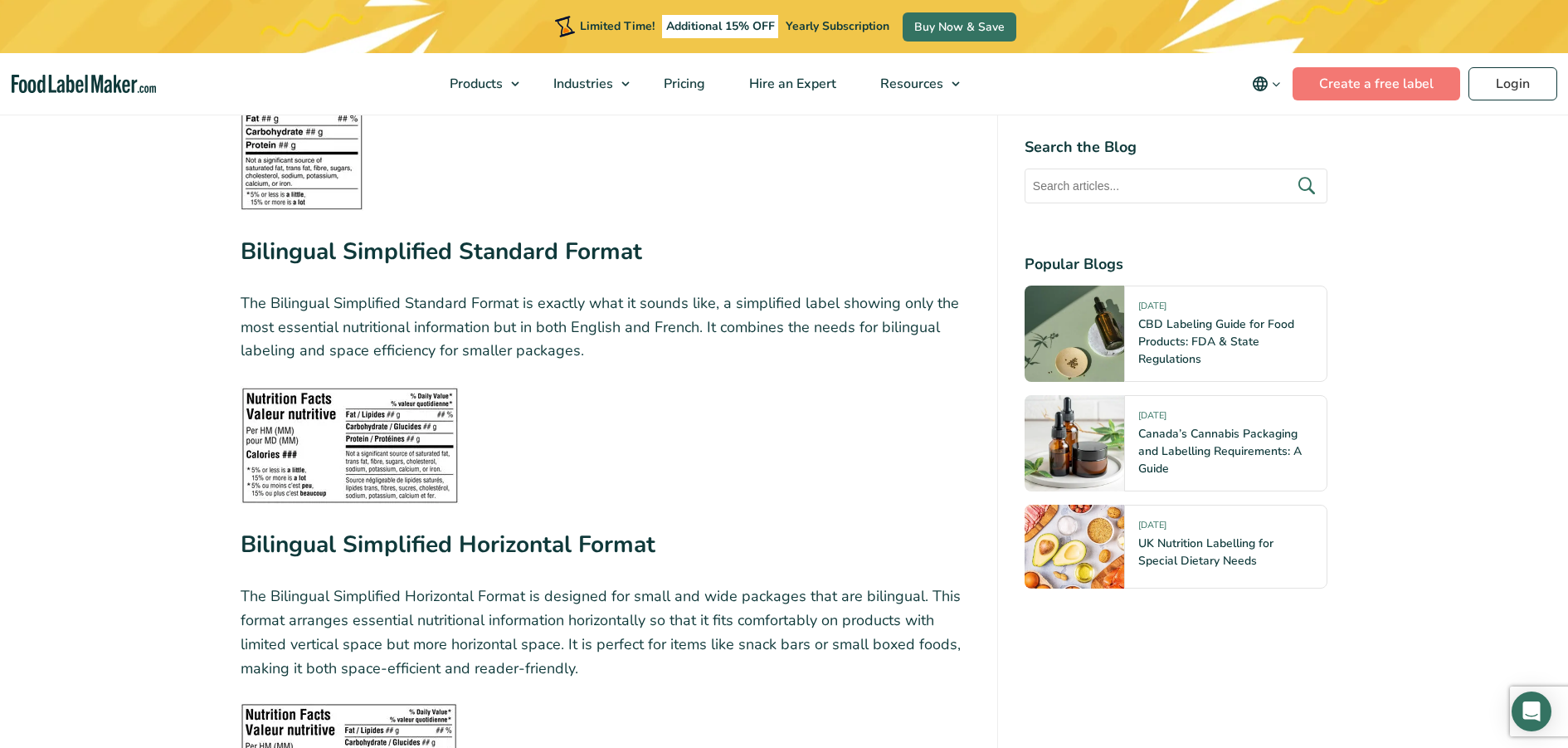
scroll to position [3984, 0]
